Goal: Information Seeking & Learning: Learn about a topic

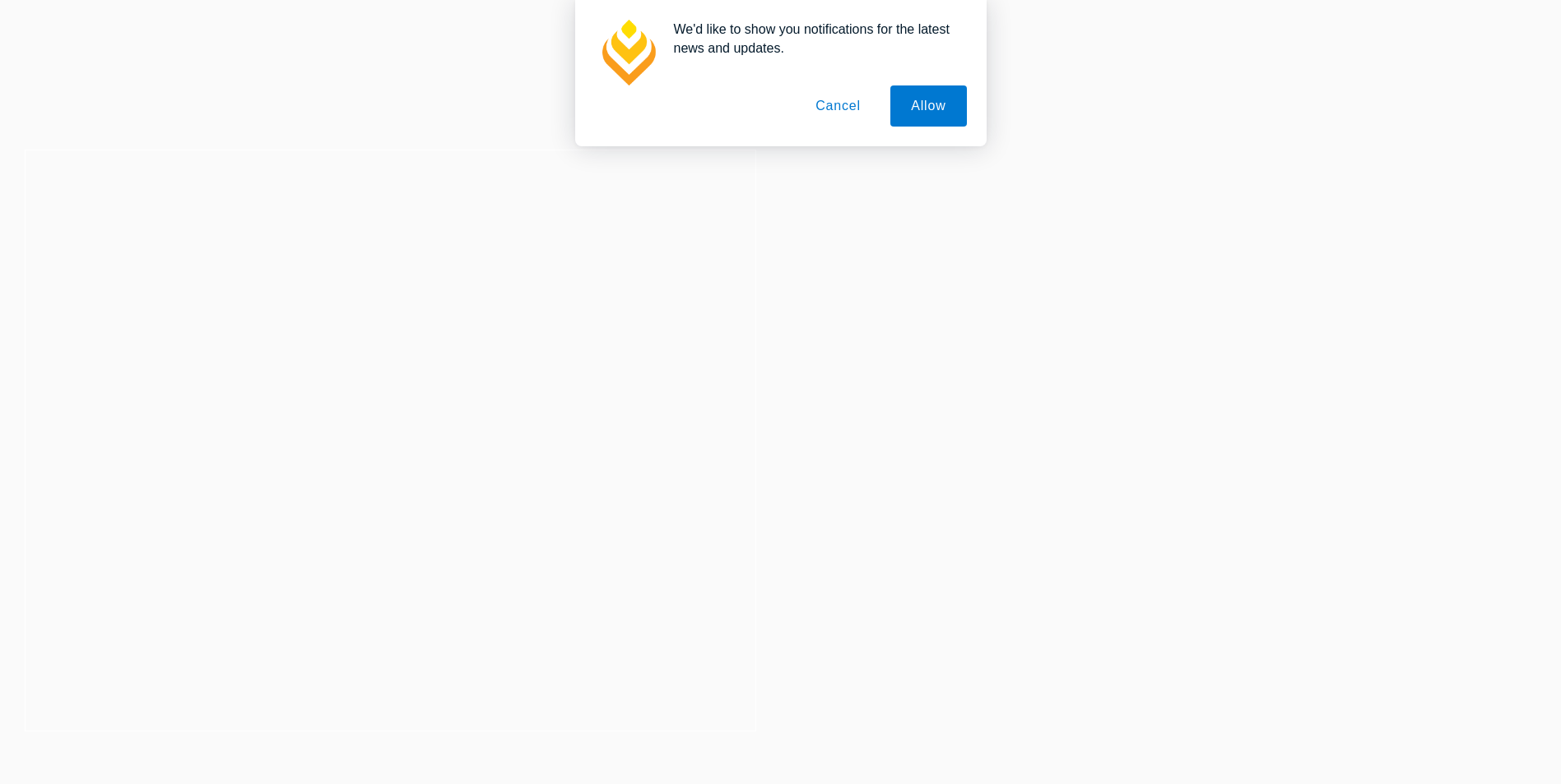
click at [190, 359] on h2 "2026 PLT Intakes Now Open" at bounding box center [390, 358] width 468 height 33
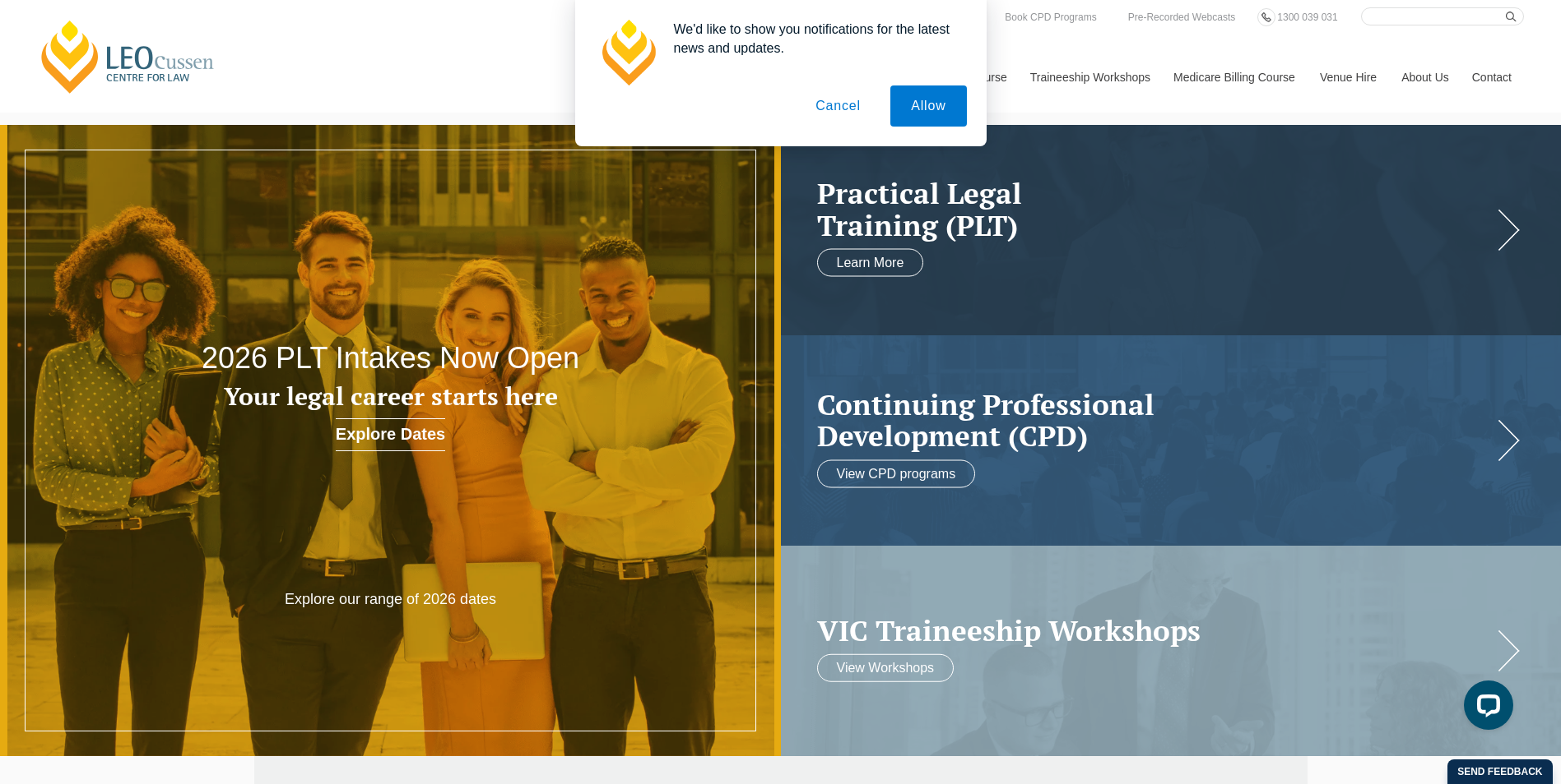
click at [397, 428] on link "Explore Dates" at bounding box center [390, 434] width 110 height 33
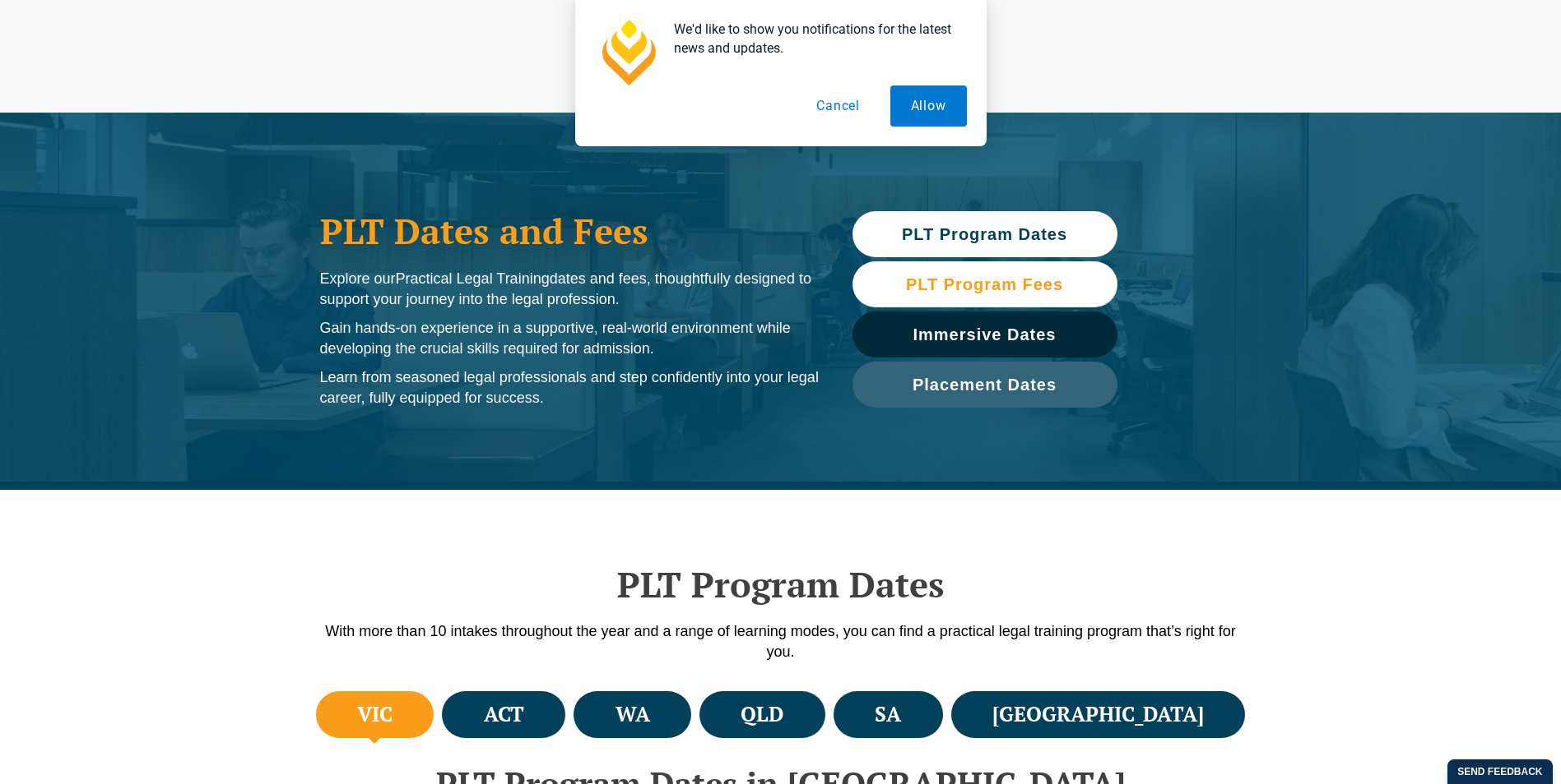
click at [974, 286] on span "PLT Program Fees" at bounding box center [984, 284] width 157 height 17
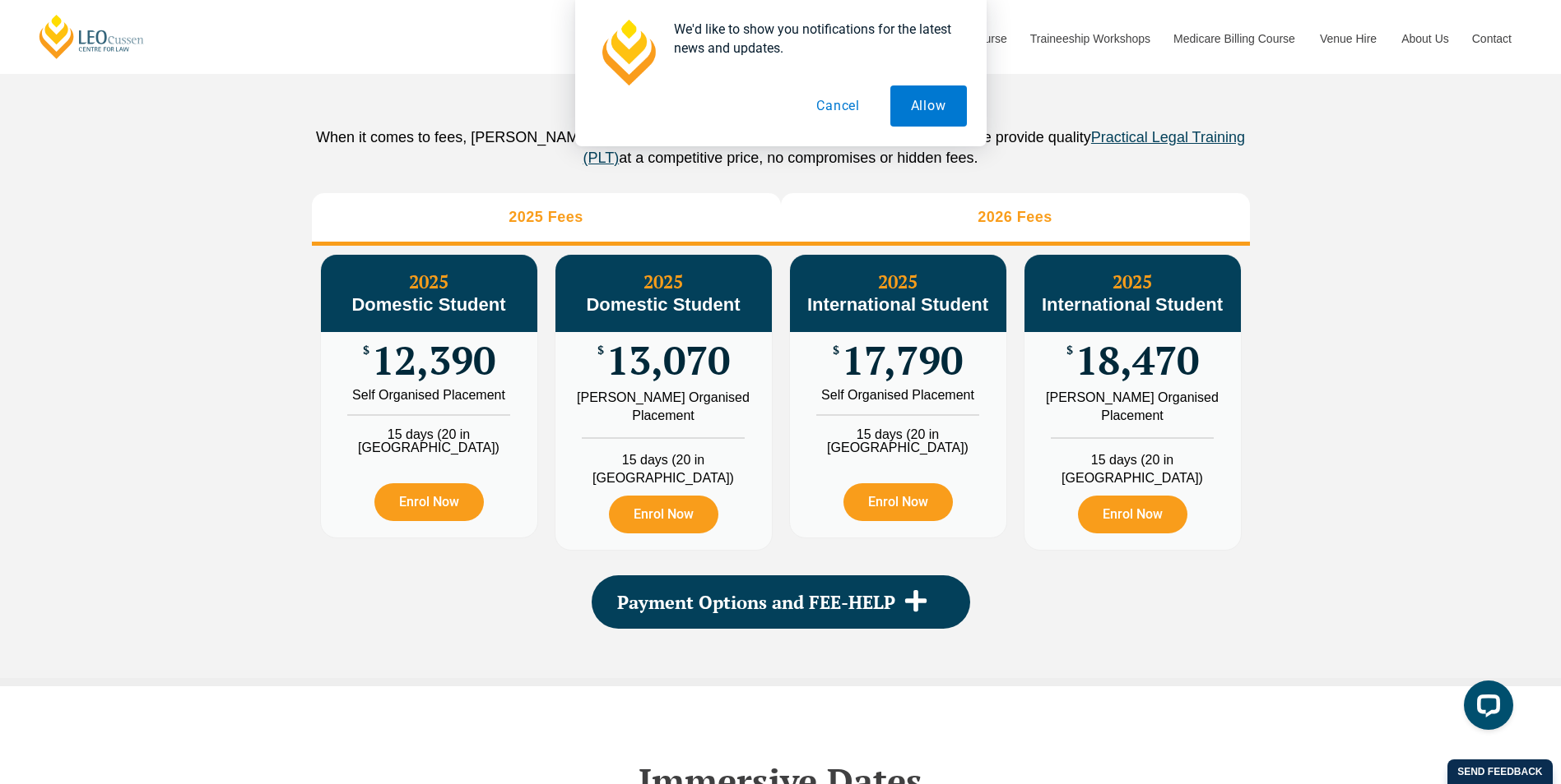
click at [1000, 227] on li "2026 Fees" at bounding box center [1015, 220] width 469 height 53
click at [712, 226] on li "2025 Fees" at bounding box center [546, 220] width 469 height 53
click at [911, 229] on li "2026 Fees" at bounding box center [1015, 220] width 469 height 53
click at [683, 224] on li "2025 Fees" at bounding box center [546, 220] width 469 height 53
click at [835, 241] on li "2026 Fees" at bounding box center [1015, 220] width 469 height 53
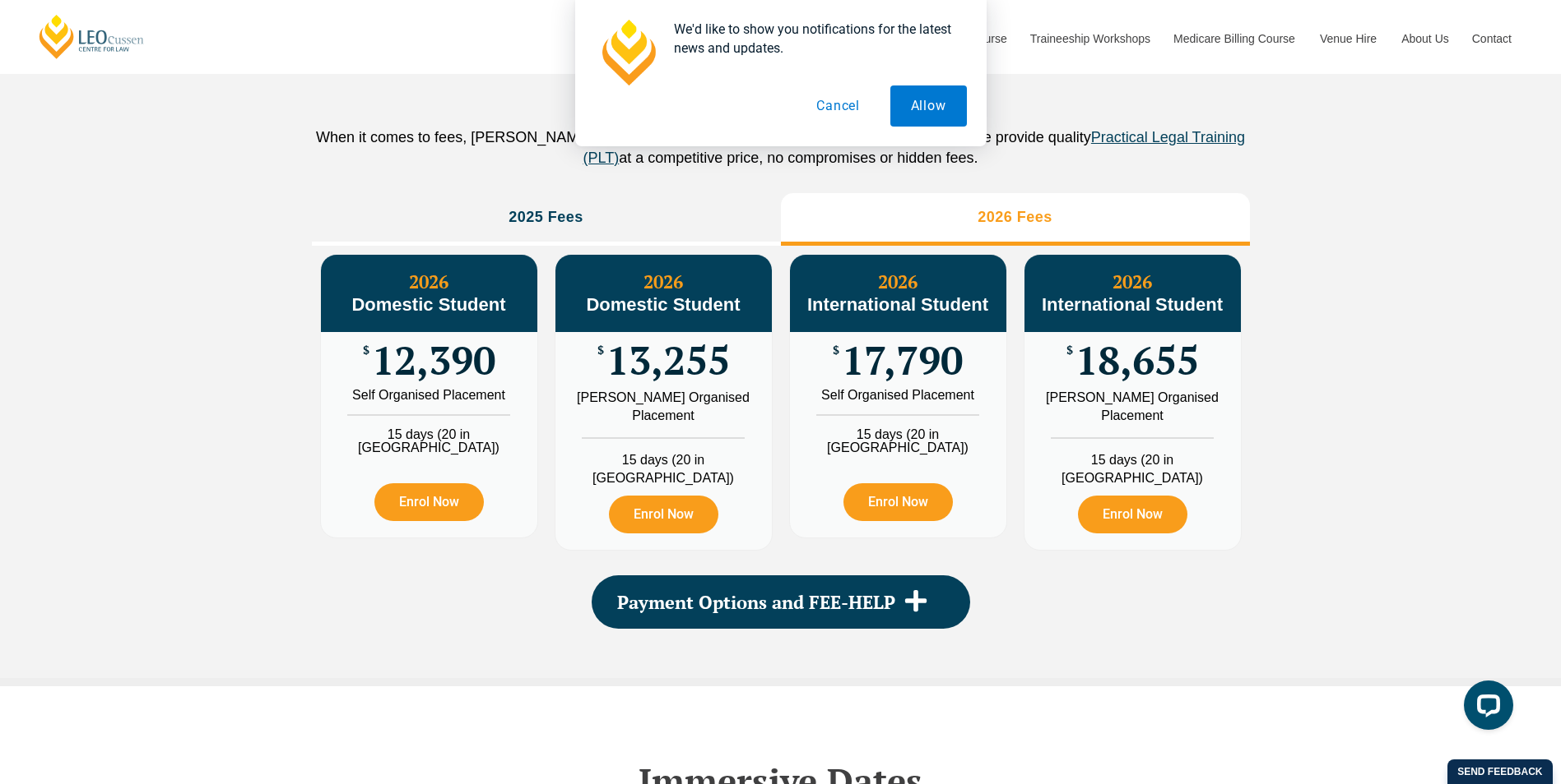
click at [864, 220] on li "2026 Fees" at bounding box center [1015, 220] width 469 height 53
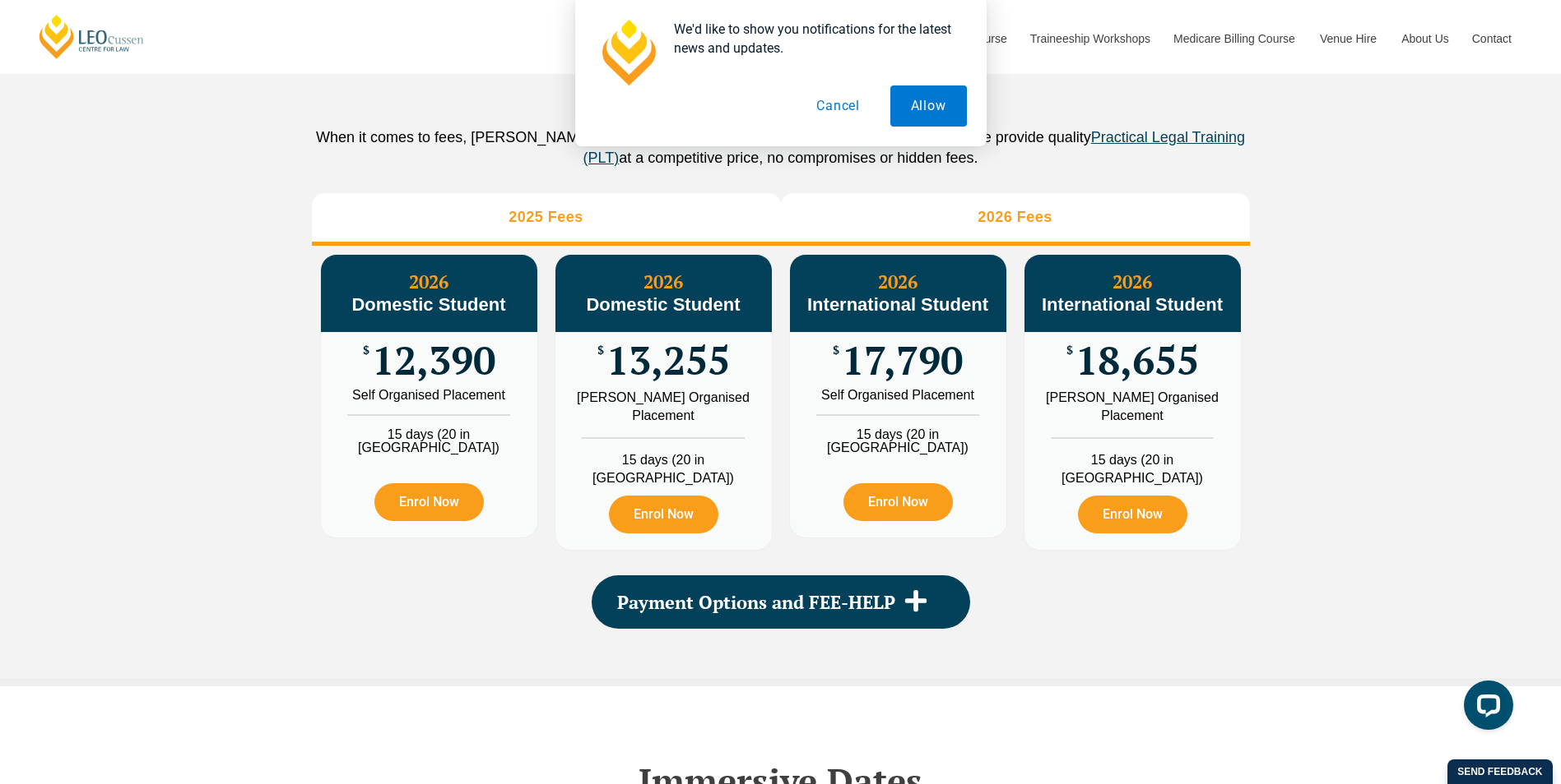
click at [662, 233] on li "2025 Fees" at bounding box center [546, 220] width 469 height 53
click at [813, 234] on li "2026 Fees" at bounding box center [1015, 220] width 469 height 53
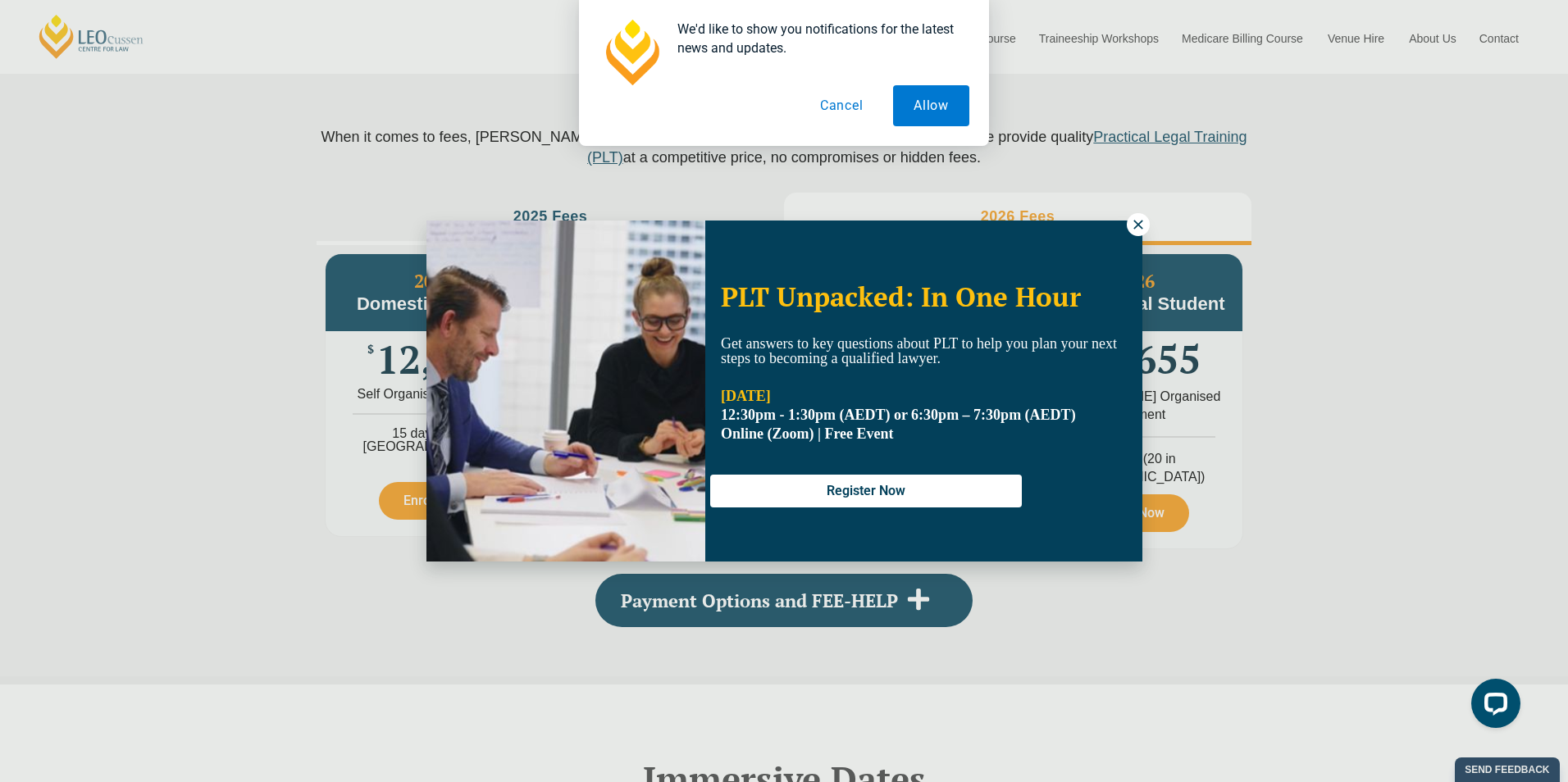
drag, startPoint x: 826, startPoint y: 113, endPoint x: 841, endPoint y: 134, distance: 25.8
click at [826, 113] on button "Cancel" at bounding box center [842, 106] width 85 height 41
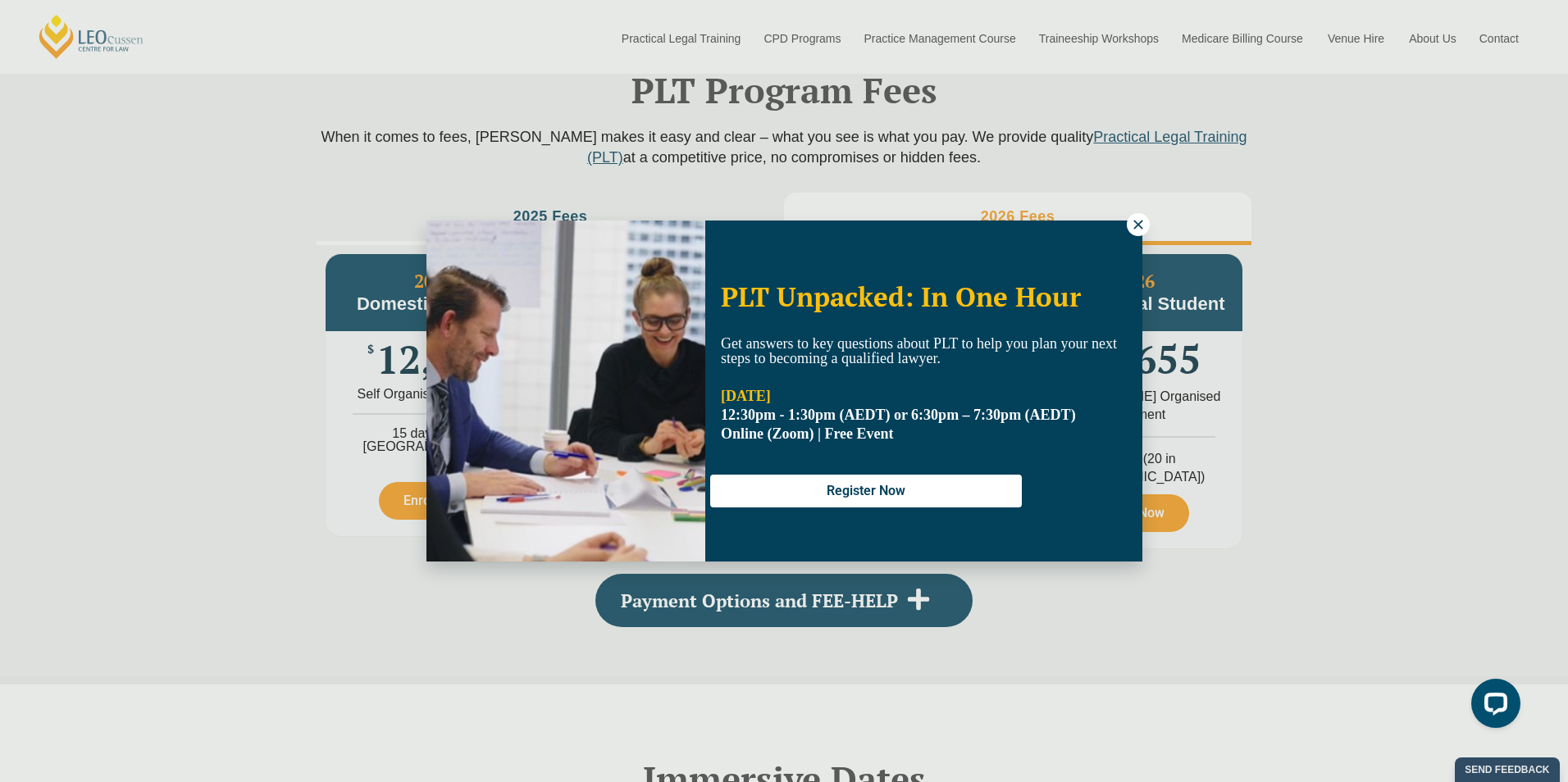
click at [1122, 221] on div "PLT Unpacked: In One Hour Get answers to key questions about PLT to help you pl…" at bounding box center [784, 391] width 716 height 341
click at [1142, 221] on icon at bounding box center [1137, 225] width 15 height 15
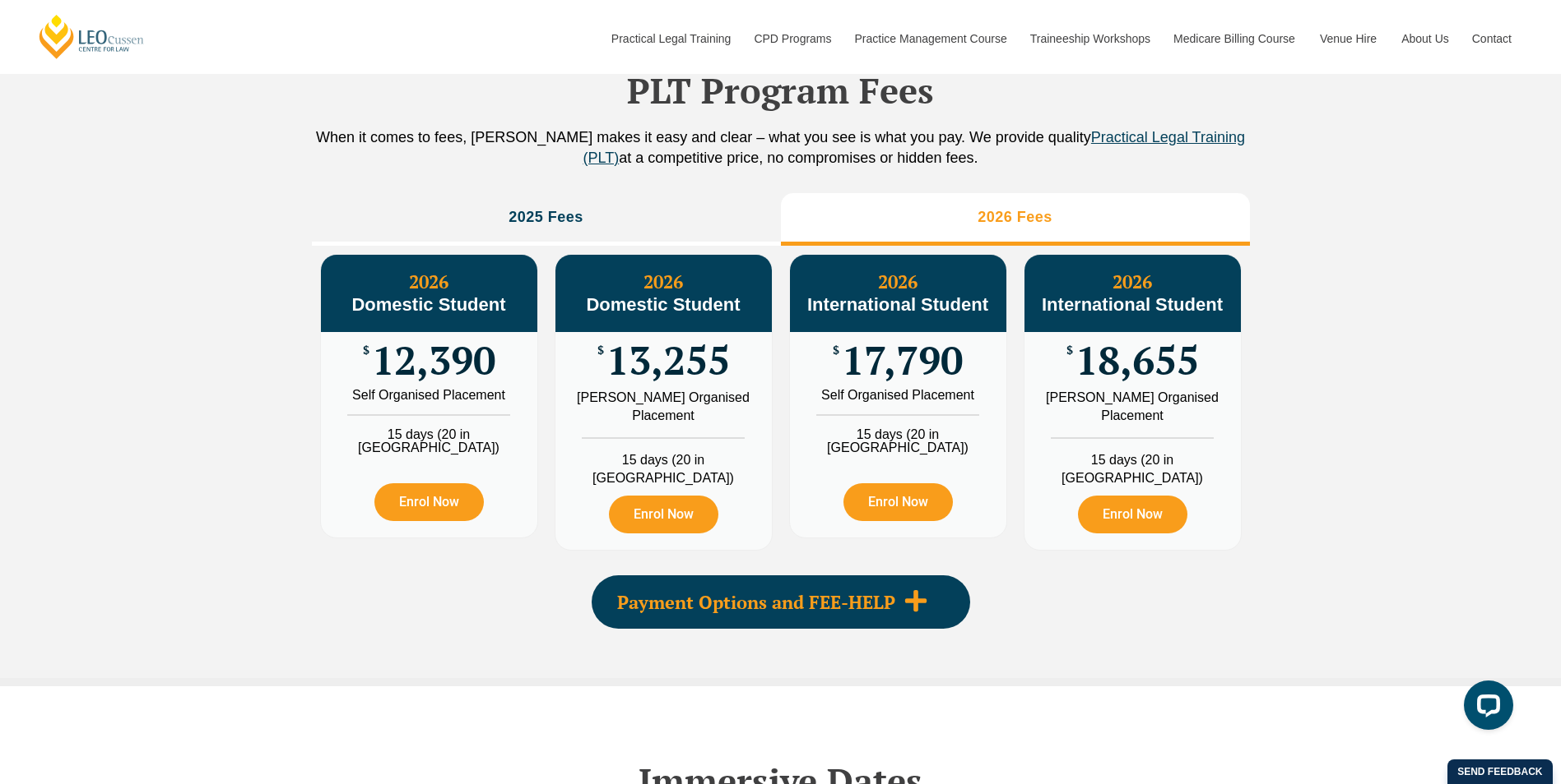
click at [872, 608] on span "Payment Options and FEE-HELP" at bounding box center [755, 602] width 278 height 18
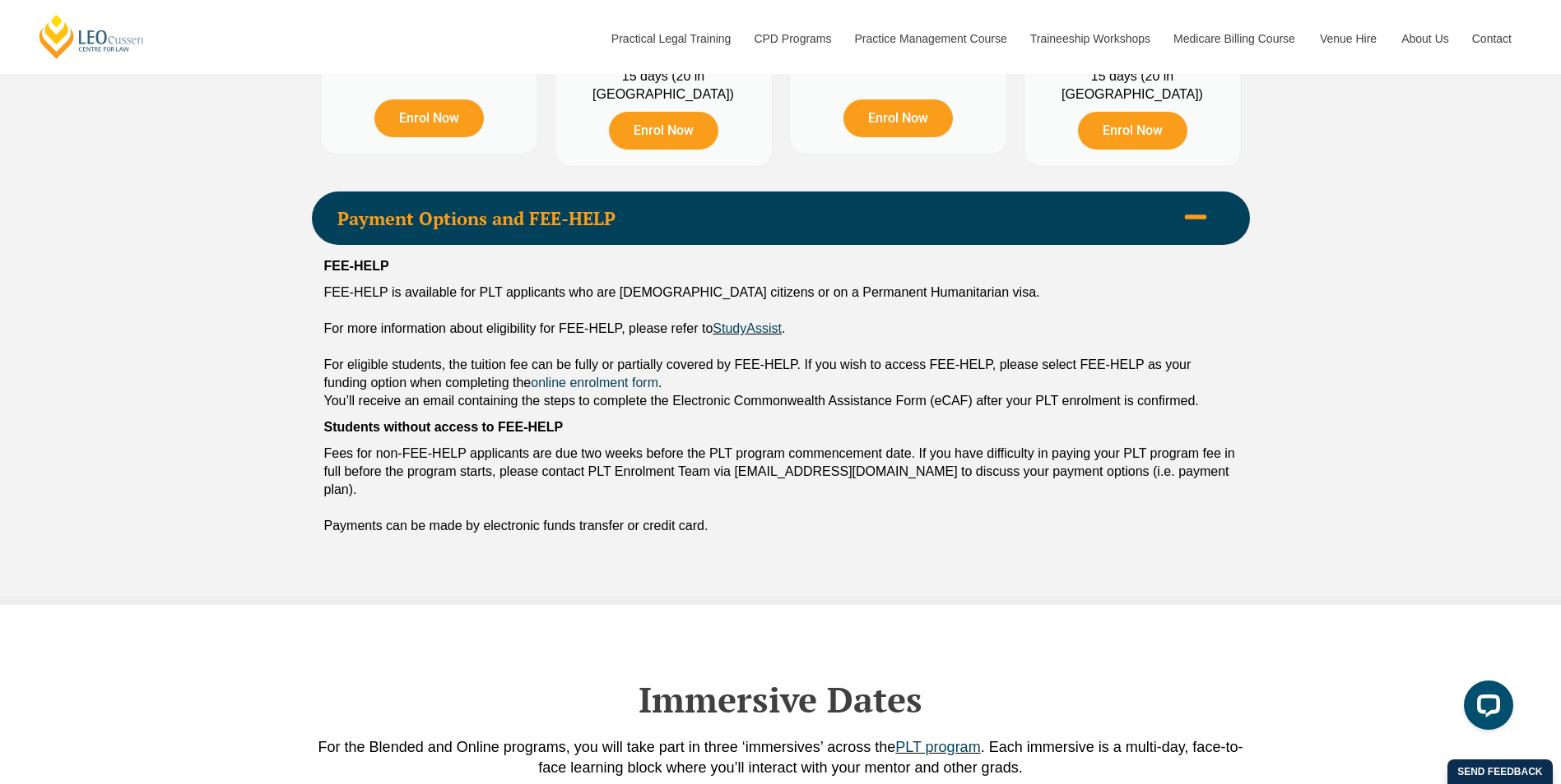
scroll to position [2242, 0]
